Goal: Task Accomplishment & Management: Manage account settings

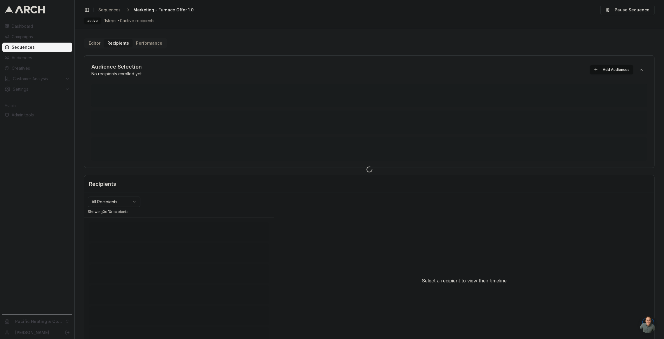
click at [256, 28] on div at bounding box center [369, 169] width 589 height 339
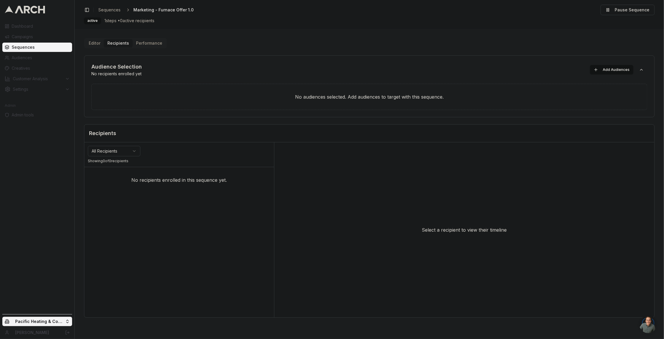
drag, startPoint x: 51, startPoint y: 327, endPoint x: 53, endPoint y: 323, distance: 4.4
click at [51, 327] on div "Pacific Heating & Cooling [PERSON_NAME]" at bounding box center [37, 327] width 74 height 25
click at [53, 322] on html "Dashboard Campaigns Sequences Audiences Creatives Customer Analysis Settings Ad…" at bounding box center [332, 169] width 664 height 339
click at [109, 231] on input "text" at bounding box center [112, 232] width 53 height 12
type input "super"
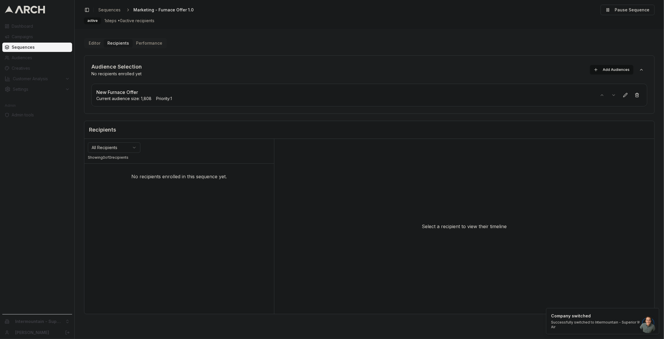
click at [343, 46] on div "Editor Recipients Performance Audience Selection No recipients enrolled yet Add…" at bounding box center [369, 176] width 571 height 276
